Goal: Navigation & Orientation: Go to known website

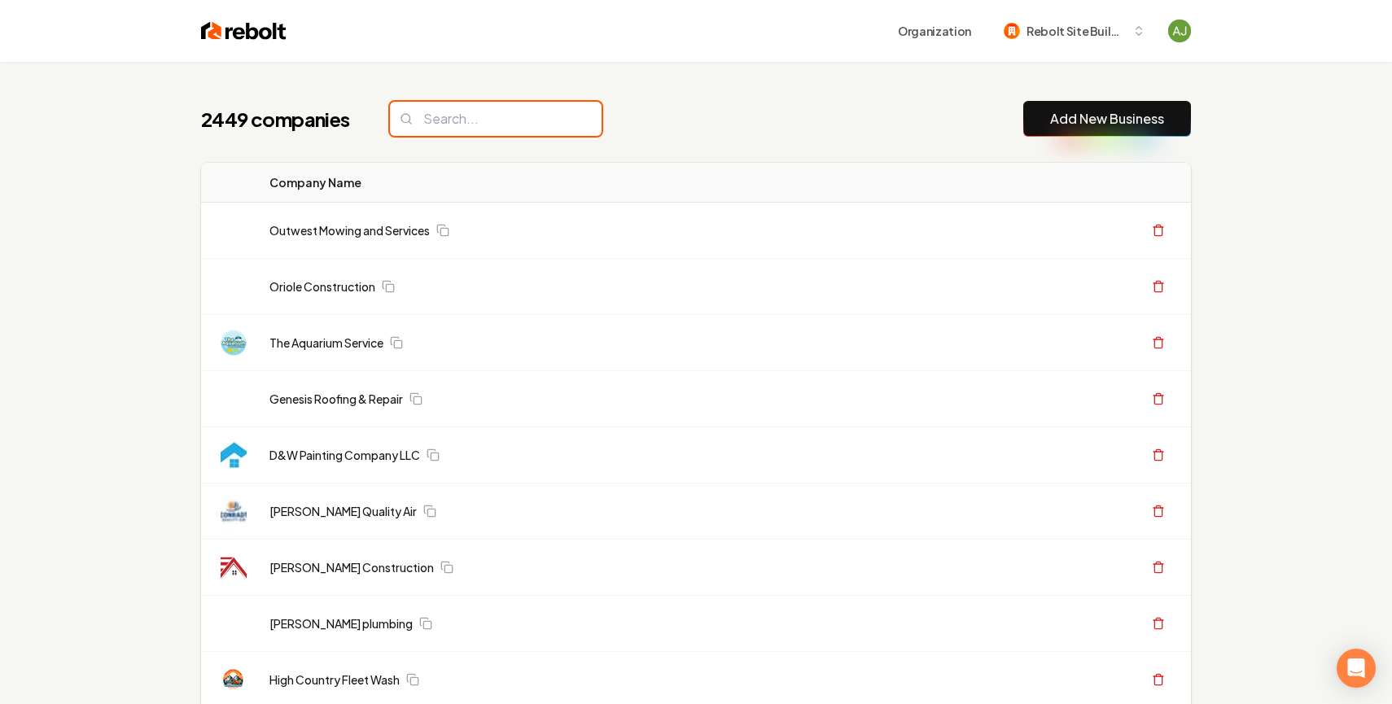
click at [462, 116] on input "search" at bounding box center [496, 119] width 212 height 34
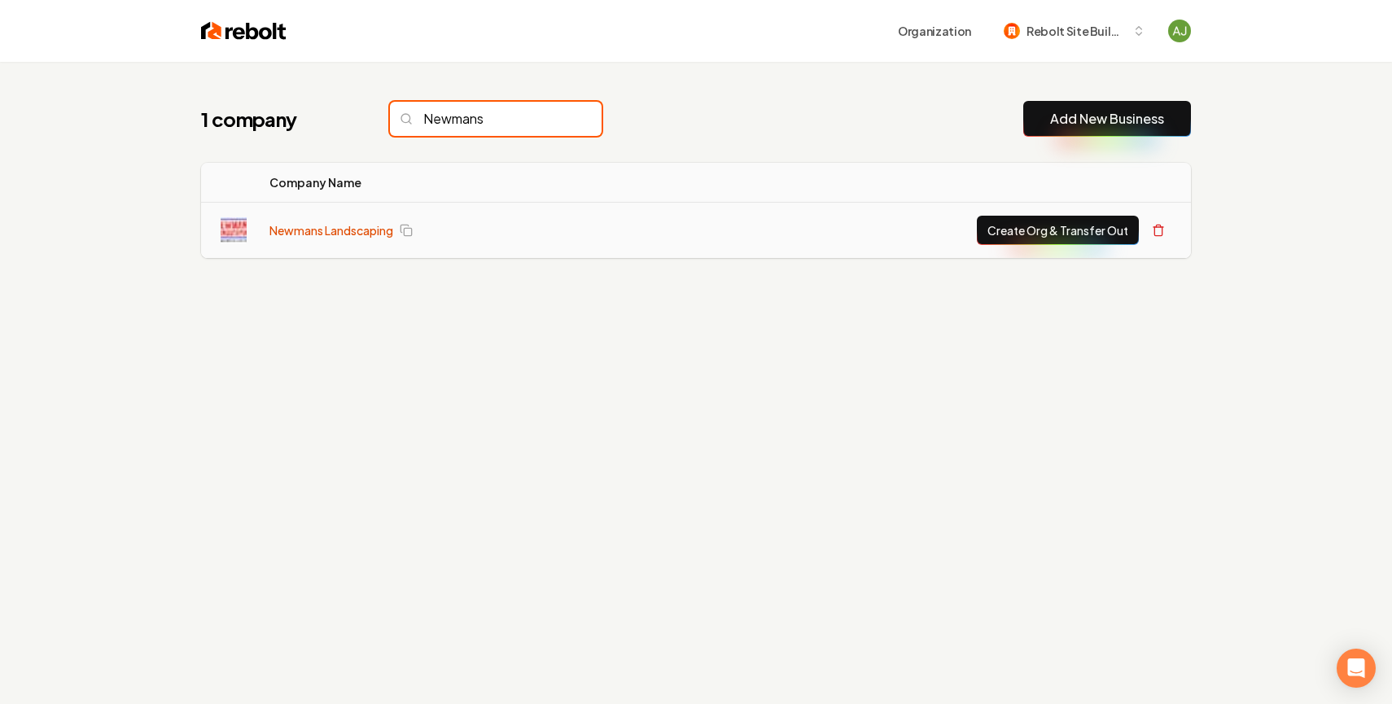
type input "Newmans"
click at [311, 234] on link "Newmans Landscaping" at bounding box center [331, 230] width 124 height 16
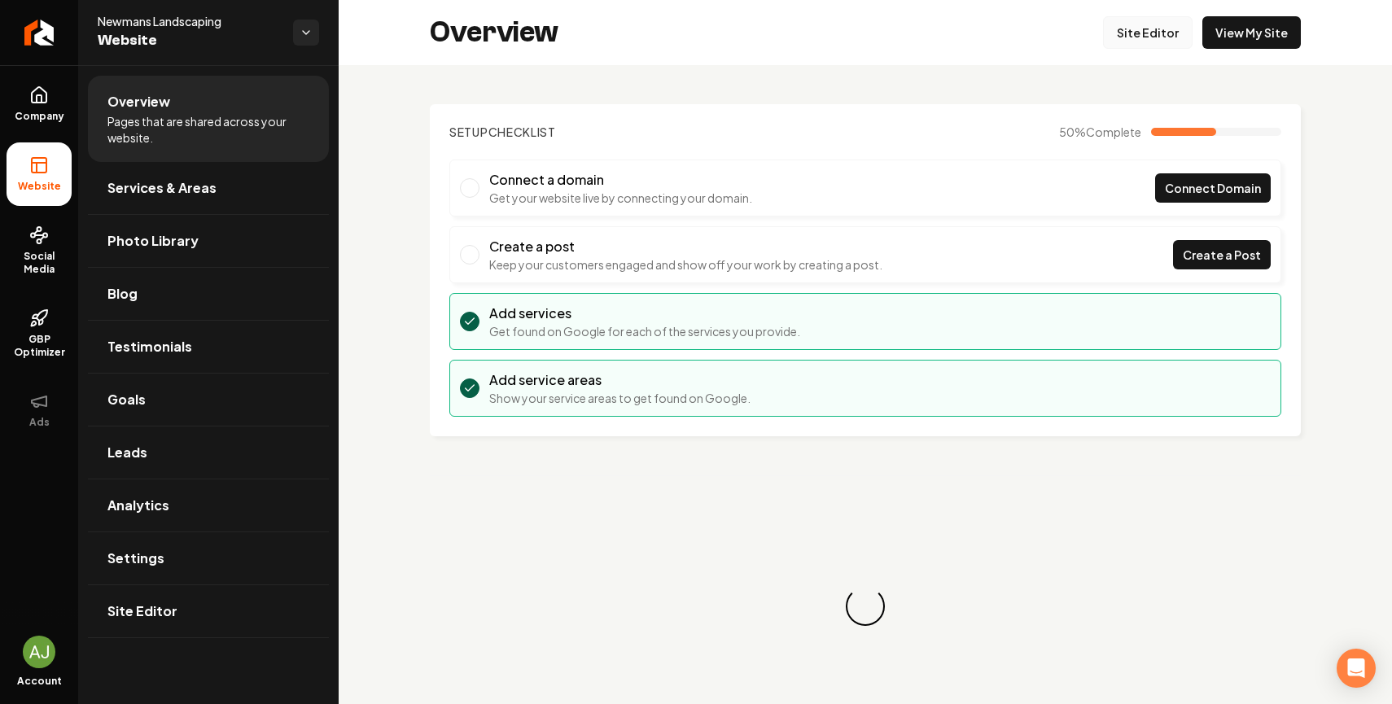
click at [1146, 36] on link "Site Editor" at bounding box center [1148, 32] width 90 height 33
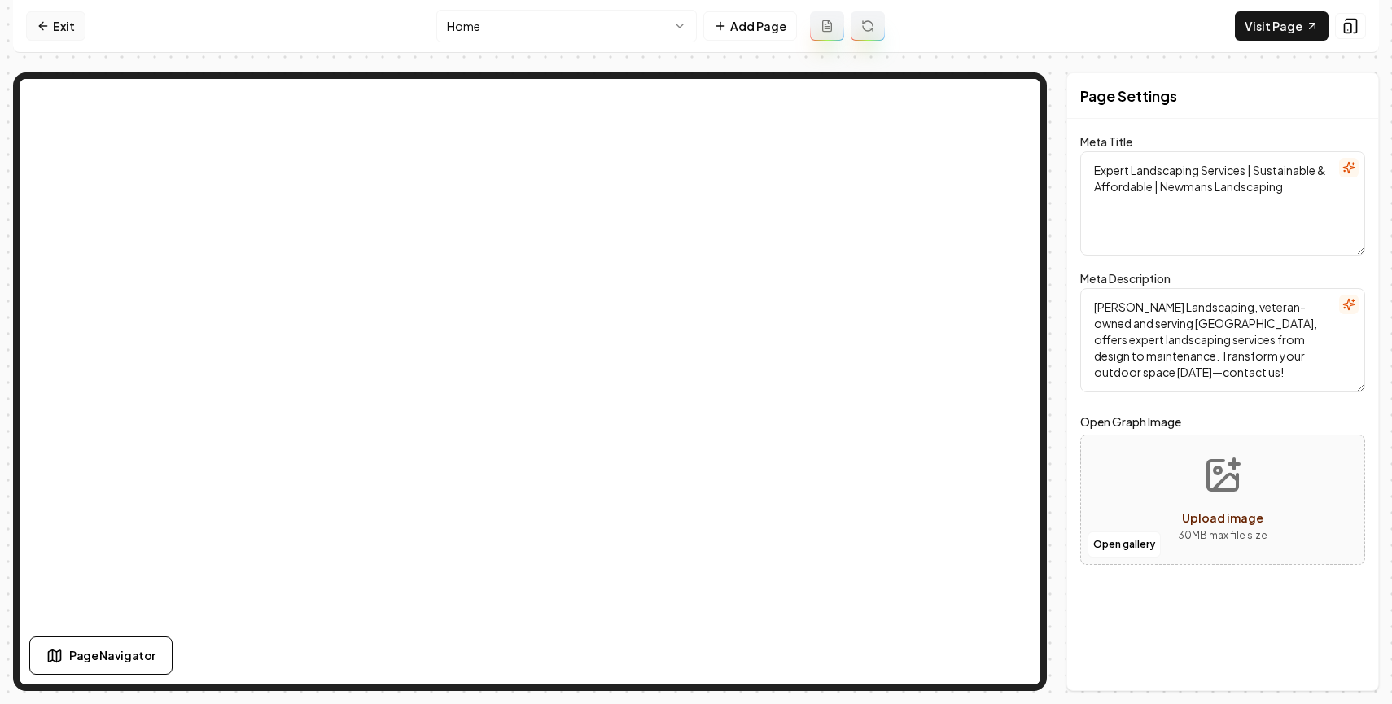
click at [66, 28] on link "Exit" at bounding box center [55, 25] width 59 height 29
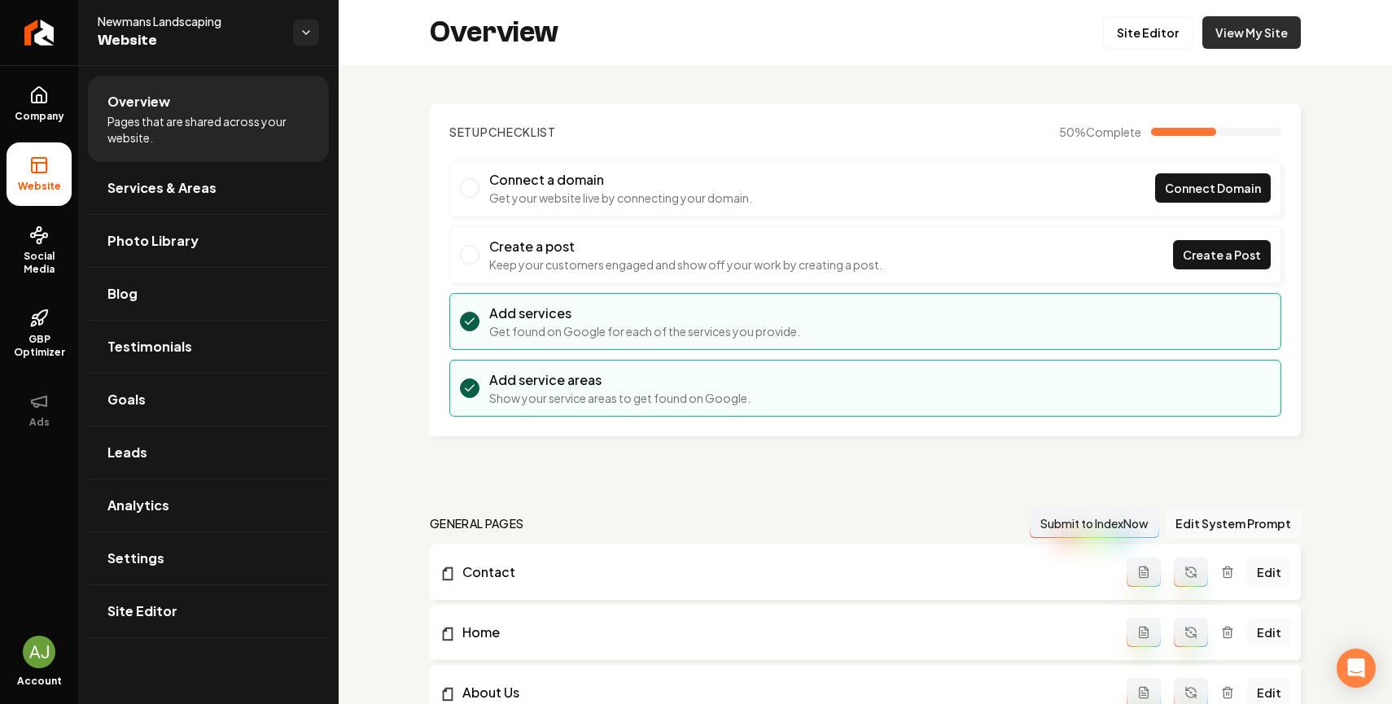
click at [1265, 27] on link "View My Site" at bounding box center [1251, 32] width 98 height 33
